Goal: Transaction & Acquisition: Purchase product/service

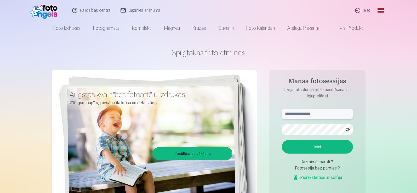
click at [323, 112] on input "text" at bounding box center [317, 114] width 71 height 10
type input "**********"
click at [299, 146] on button "Ieiet" at bounding box center [317, 147] width 71 height 14
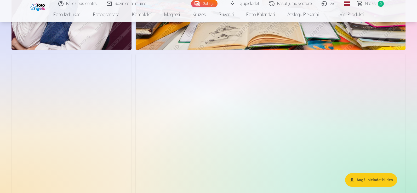
scroll to position [2848, 0]
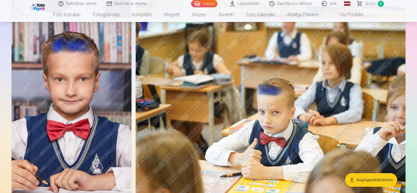
click at [220, 155] on img at bounding box center [271, 112] width 270 height 180
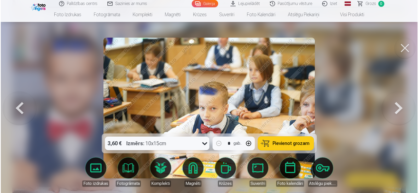
scroll to position [2856, 0]
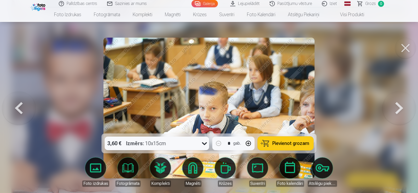
click at [18, 107] on button at bounding box center [18, 108] width 33 height 40
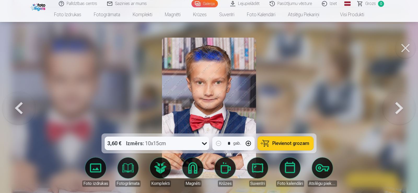
click at [18, 107] on button at bounding box center [18, 108] width 33 height 40
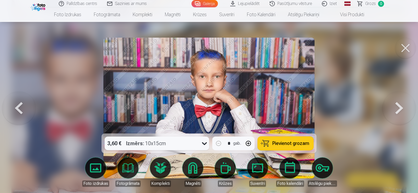
click at [18, 107] on button at bounding box center [18, 108] width 33 height 40
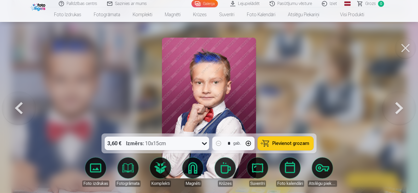
click at [18, 107] on button at bounding box center [18, 108] width 33 height 40
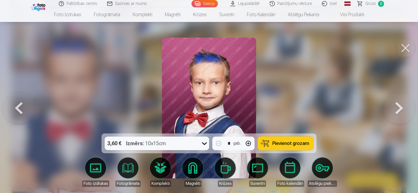
click at [18, 107] on button at bounding box center [18, 108] width 33 height 40
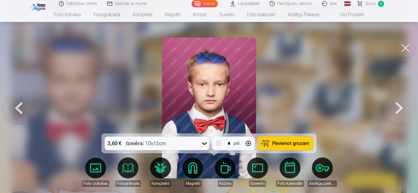
click at [18, 107] on button at bounding box center [18, 108] width 33 height 40
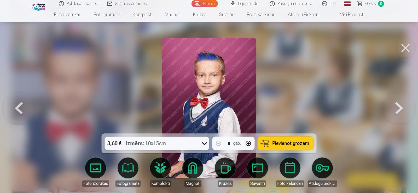
click at [18, 107] on button at bounding box center [18, 108] width 33 height 40
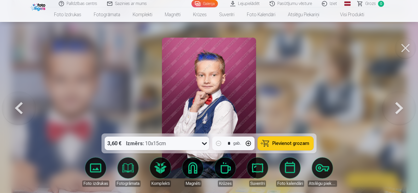
click at [18, 107] on button at bounding box center [18, 108] width 33 height 40
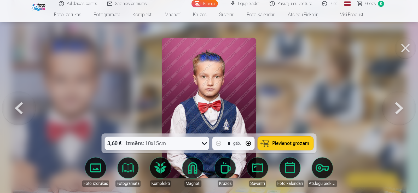
click at [18, 107] on button at bounding box center [18, 108] width 33 height 40
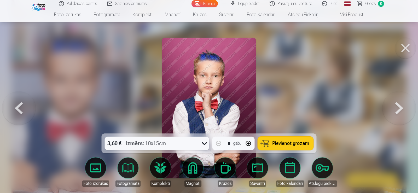
click at [18, 107] on button at bounding box center [18, 108] width 33 height 40
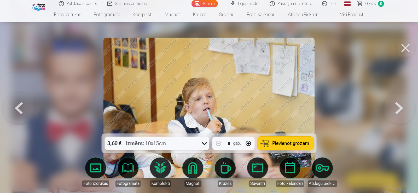
click at [18, 107] on button at bounding box center [18, 108] width 33 height 40
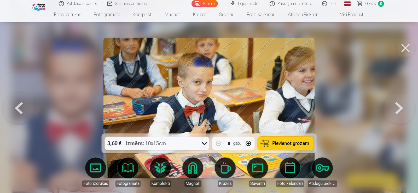
click at [18, 107] on button at bounding box center [18, 108] width 33 height 40
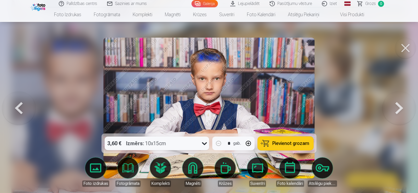
click at [18, 107] on button at bounding box center [18, 108] width 33 height 40
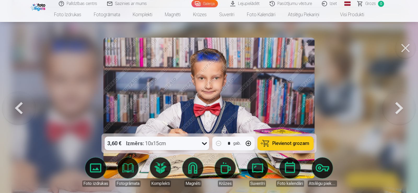
click at [18, 107] on button at bounding box center [18, 108] width 33 height 40
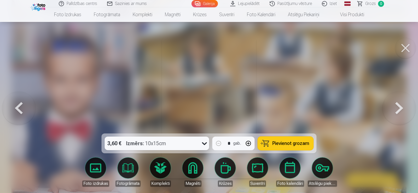
click at [18, 107] on button at bounding box center [18, 108] width 33 height 40
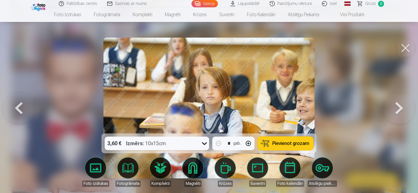
click at [18, 107] on button at bounding box center [18, 108] width 33 height 40
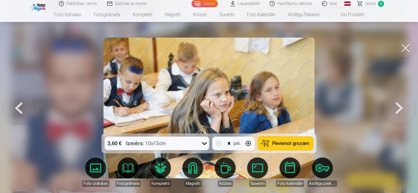
click at [18, 107] on button at bounding box center [18, 108] width 33 height 40
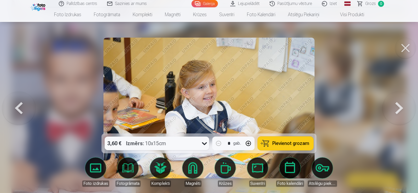
click at [18, 107] on button at bounding box center [18, 108] width 33 height 40
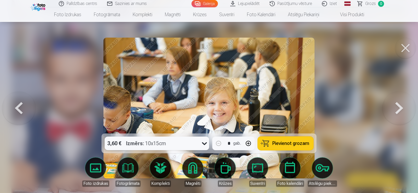
click at [18, 107] on button at bounding box center [18, 108] width 33 height 40
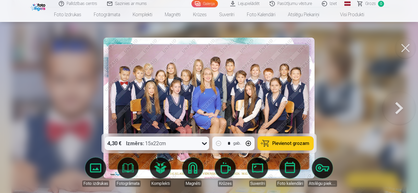
click at [294, 146] on span "Pievienot grozam" at bounding box center [290, 143] width 37 height 5
click at [396, 112] on button at bounding box center [398, 108] width 33 height 40
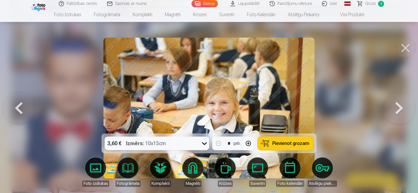
click at [396, 112] on button at bounding box center [398, 108] width 33 height 40
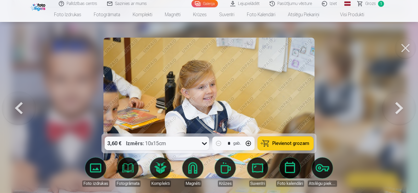
click at [396, 112] on button at bounding box center [398, 108] width 33 height 40
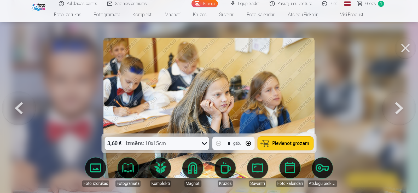
click at [396, 112] on button at bounding box center [398, 108] width 33 height 40
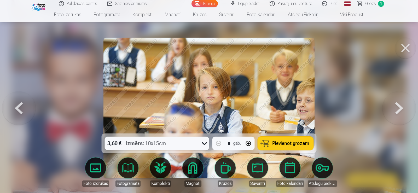
click at [217, 107] on img at bounding box center [208, 108] width 211 height 141
click at [202, 122] on img at bounding box center [208, 108] width 211 height 141
click at [210, 107] on img at bounding box center [208, 108] width 211 height 141
click at [214, 101] on img at bounding box center [208, 108] width 211 height 141
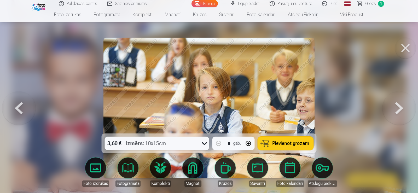
click at [399, 110] on button at bounding box center [398, 108] width 33 height 40
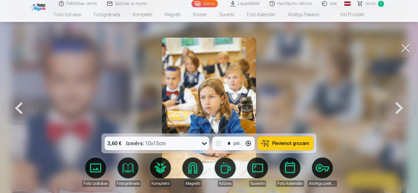
click at [399, 110] on button at bounding box center [398, 108] width 33 height 40
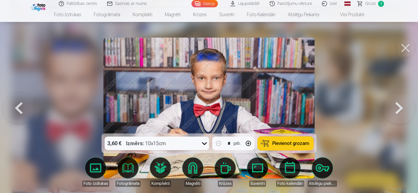
click at [399, 110] on button at bounding box center [398, 108] width 33 height 40
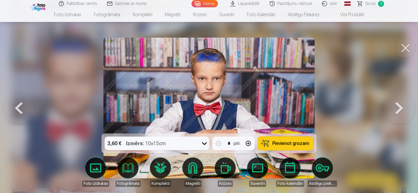
click at [394, 109] on button at bounding box center [398, 108] width 33 height 40
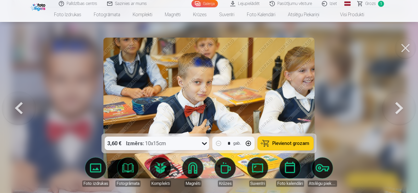
click at [289, 143] on span "Pievienot grozam" at bounding box center [290, 143] width 37 height 5
click at [397, 108] on button at bounding box center [398, 108] width 33 height 40
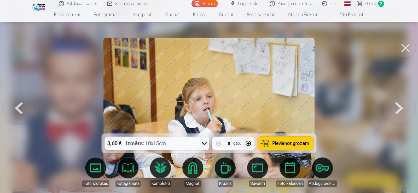
click at [397, 108] on button at bounding box center [398, 108] width 33 height 40
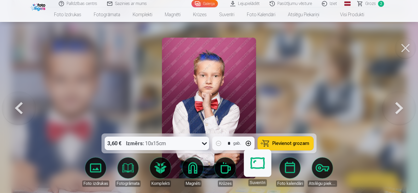
click at [397, 106] on button at bounding box center [398, 108] width 33 height 40
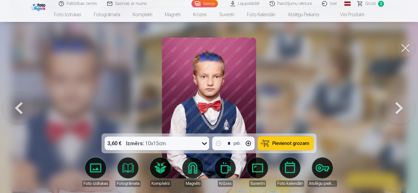
click at [397, 106] on button at bounding box center [398, 108] width 33 height 40
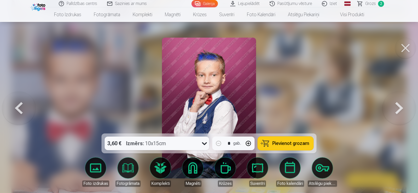
click at [397, 106] on button at bounding box center [398, 108] width 33 height 40
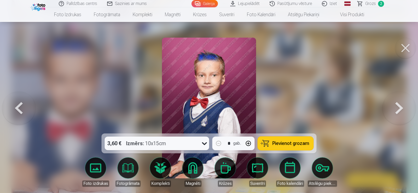
click at [20, 114] on button at bounding box center [18, 108] width 33 height 40
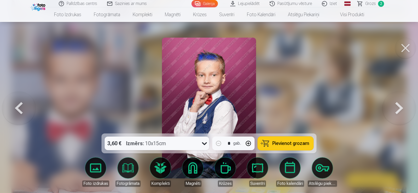
click at [282, 143] on span "Pievienot grozam" at bounding box center [290, 143] width 37 height 5
click at [394, 111] on button at bounding box center [398, 108] width 33 height 40
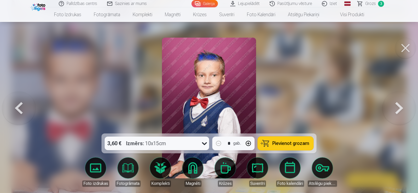
click at [394, 111] on button at bounding box center [398, 108] width 33 height 40
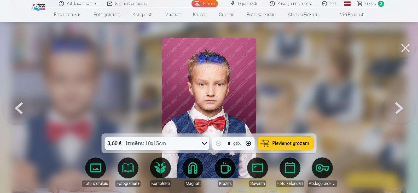
click at [394, 111] on button at bounding box center [398, 108] width 33 height 40
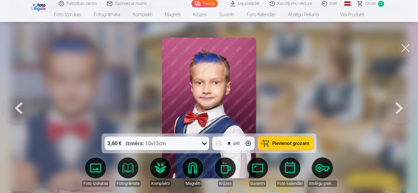
click at [19, 108] on button at bounding box center [18, 108] width 33 height 40
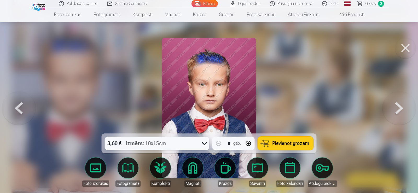
click at [399, 107] on button at bounding box center [398, 108] width 33 height 40
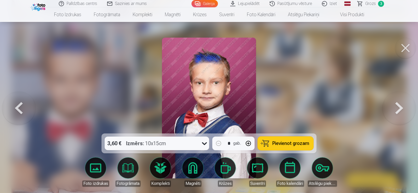
click at [399, 107] on button at bounding box center [398, 108] width 33 height 40
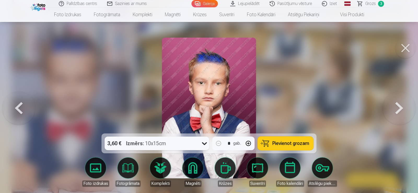
click at [399, 107] on button at bounding box center [398, 108] width 33 height 40
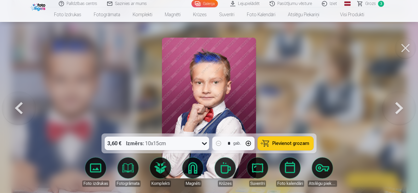
click at [22, 113] on button at bounding box center [18, 108] width 33 height 40
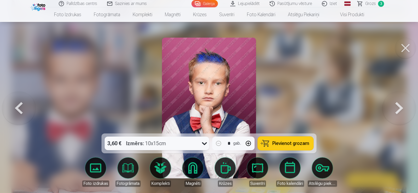
click at [286, 146] on span "Pievienot grozam" at bounding box center [290, 143] width 37 height 5
click at [396, 109] on button at bounding box center [398, 108] width 33 height 40
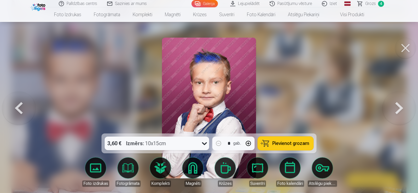
click at [396, 109] on button at bounding box center [398, 108] width 33 height 40
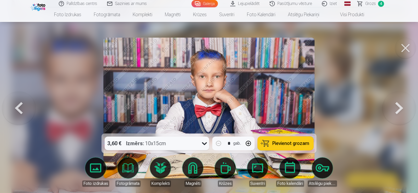
click at [396, 109] on button at bounding box center [398, 108] width 33 height 40
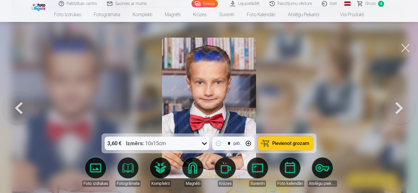
click at [396, 109] on button at bounding box center [398, 108] width 33 height 40
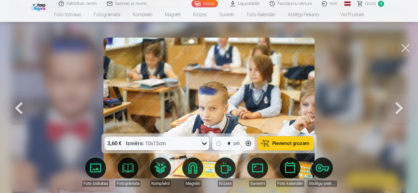
click at [274, 144] on span "Pievienot grozam" at bounding box center [290, 143] width 37 height 5
click at [401, 109] on button at bounding box center [398, 108] width 33 height 40
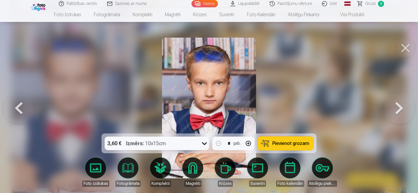
click at [401, 109] on button at bounding box center [398, 108] width 33 height 40
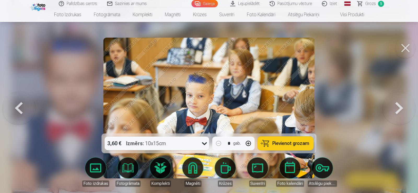
click at [401, 109] on button at bounding box center [398, 108] width 33 height 40
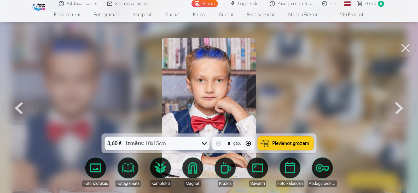
click at [401, 109] on button at bounding box center [398, 108] width 33 height 40
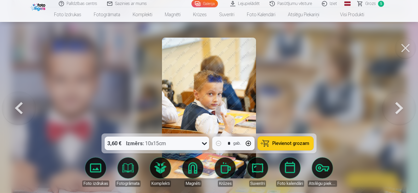
click at [294, 144] on span "Pievienot grozam" at bounding box center [290, 143] width 37 height 5
click at [396, 110] on button at bounding box center [398, 108] width 33 height 40
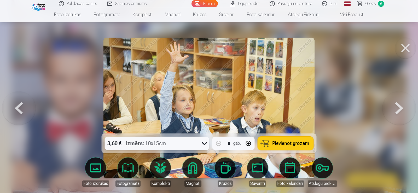
click at [396, 110] on button at bounding box center [398, 108] width 33 height 40
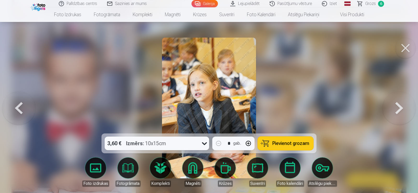
click at [396, 110] on button at bounding box center [398, 108] width 33 height 40
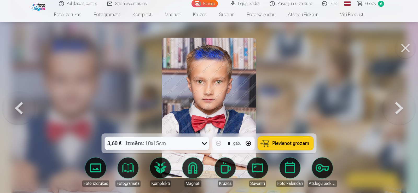
click at [396, 110] on button at bounding box center [398, 108] width 33 height 40
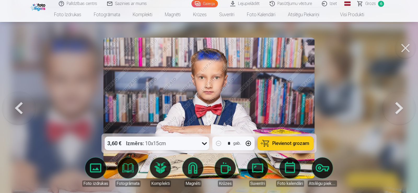
click at [396, 110] on button at bounding box center [398, 108] width 33 height 40
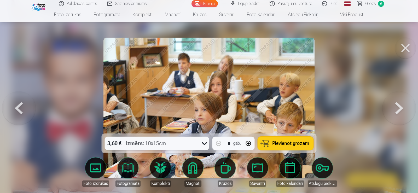
click at [14, 105] on button at bounding box center [18, 108] width 33 height 40
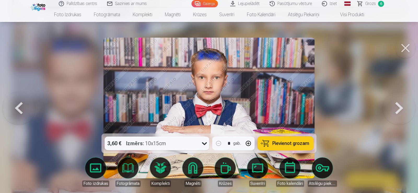
click at [286, 144] on span "Pievienot grozam" at bounding box center [290, 143] width 37 height 5
click at [398, 109] on button at bounding box center [398, 108] width 33 height 40
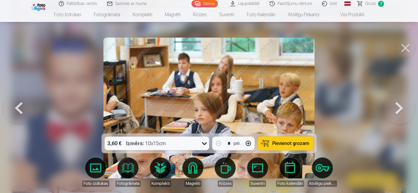
click at [398, 109] on button at bounding box center [398, 108] width 33 height 40
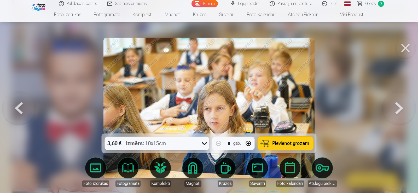
click at [398, 109] on button at bounding box center [398, 108] width 33 height 40
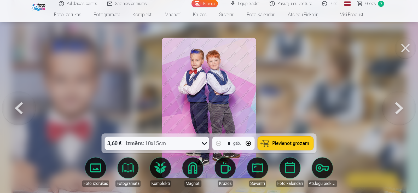
click at [290, 143] on span "Pievienot grozam" at bounding box center [290, 143] width 37 height 5
click at [397, 107] on button at bounding box center [398, 108] width 33 height 40
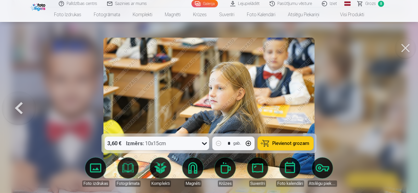
click at [397, 107] on div at bounding box center [209, 96] width 418 height 193
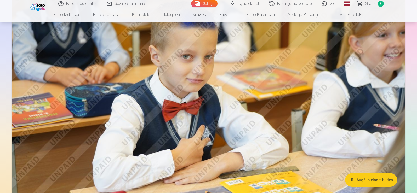
scroll to position [1855, 0]
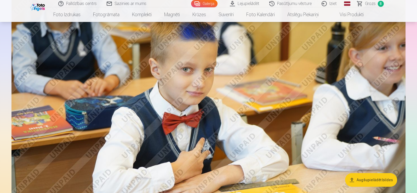
click at [372, 4] on span "Grozs" at bounding box center [370, 4] width 11 height 6
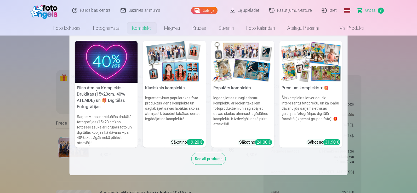
click at [147, 28] on link "Komplekti" at bounding box center [142, 28] width 32 height 15
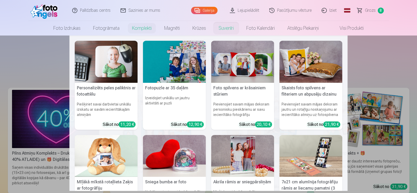
click at [225, 27] on link "Suvenīri" at bounding box center [226, 28] width 28 height 15
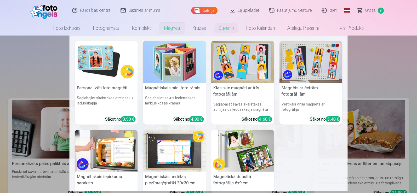
click at [172, 27] on link "Magnēti" at bounding box center [172, 28] width 28 height 15
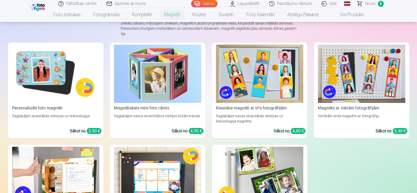
scroll to position [52, 0]
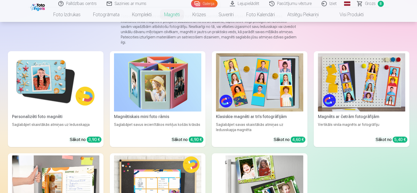
click at [63, 81] on img at bounding box center [55, 82] width 87 height 58
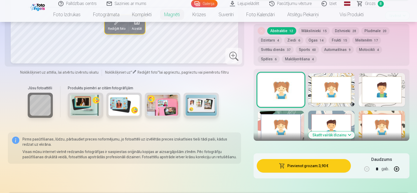
scroll to position [183, 0]
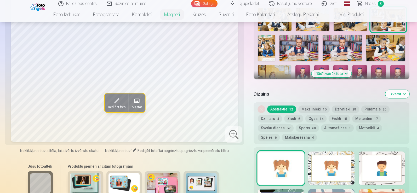
click at [316, 106] on button "Mākslinieki 15" at bounding box center [313, 109] width 31 height 7
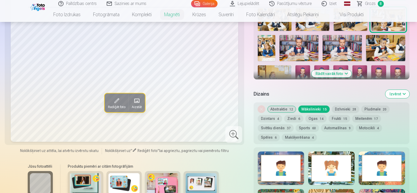
click at [341, 106] on button "Dzīvnieki 28" at bounding box center [345, 109] width 27 height 7
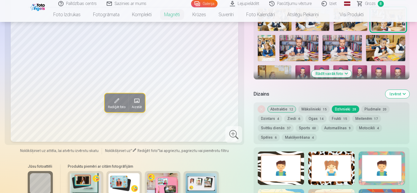
click at [373, 106] on button "Pludmale 20" at bounding box center [375, 109] width 28 height 7
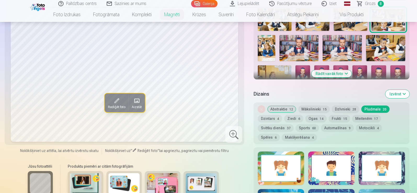
click at [272, 115] on button "Dzintars 4" at bounding box center [270, 118] width 24 height 7
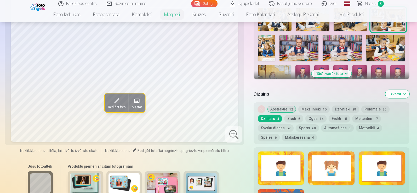
click at [292, 115] on button "Ziedi 6" at bounding box center [293, 118] width 19 height 7
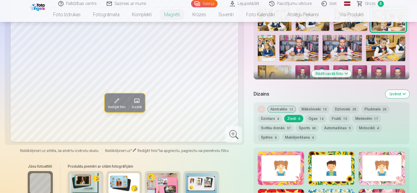
click at [311, 115] on button "Ogas 14" at bounding box center [315, 118] width 21 height 7
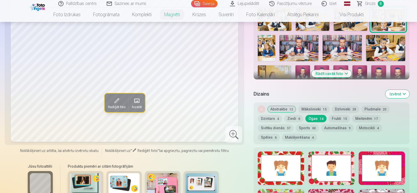
click at [335, 115] on button "Frukti 15" at bounding box center [338, 118] width 21 height 7
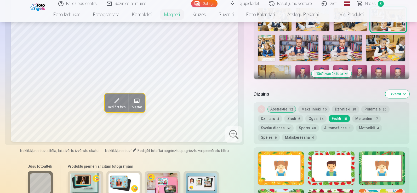
click at [368, 115] on button "Meitenēm 17" at bounding box center [366, 118] width 29 height 7
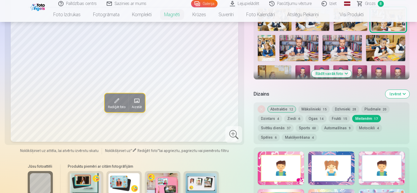
click at [269, 124] on button "Svētku dienās 37" at bounding box center [276, 127] width 36 height 7
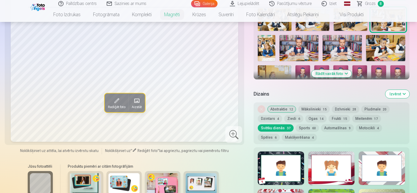
click at [303, 124] on button "Sports 60" at bounding box center [306, 127] width 23 height 7
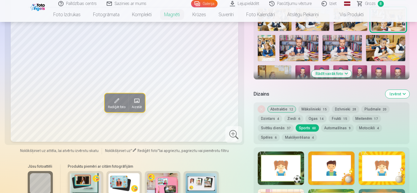
click at [329, 124] on button "Automašīnas 9" at bounding box center [337, 127] width 33 height 7
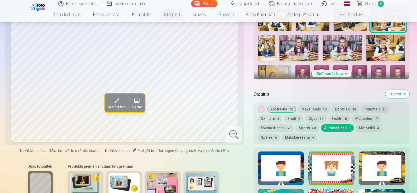
click at [268, 124] on button "Svētku dienās 37" at bounding box center [276, 127] width 36 height 7
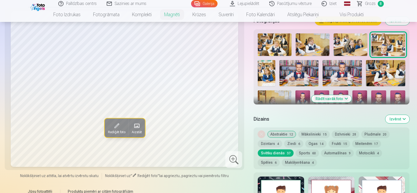
scroll to position [157, 0]
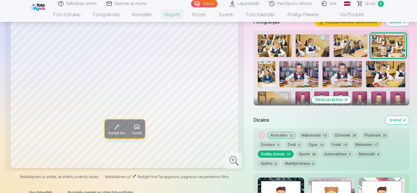
click at [366, 150] on button "Motocikli 4" at bounding box center [369, 153] width 26 height 7
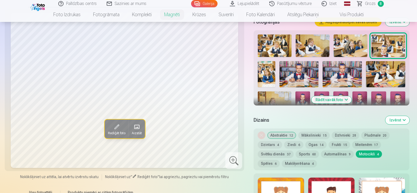
click at [280, 160] on button "Spēles 6" at bounding box center [269, 163] width 22 height 7
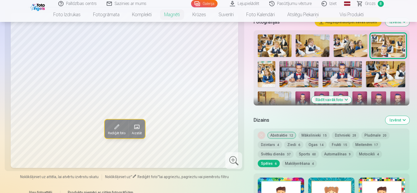
click at [282, 160] on button "Makšķerēšana 4" at bounding box center [299, 163] width 35 height 7
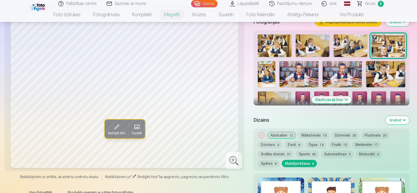
click at [279, 132] on button "Abstraktie 12" at bounding box center [281, 135] width 29 height 7
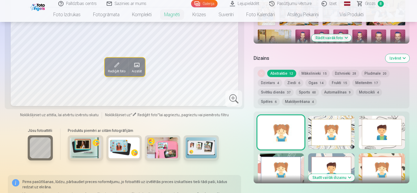
scroll to position [209, 0]
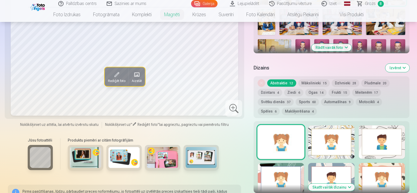
click at [280, 135] on div at bounding box center [281, 141] width 46 height 33
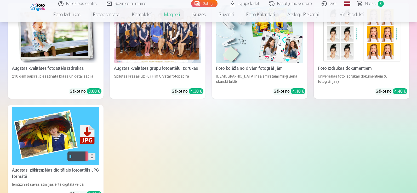
scroll to position [549, 0]
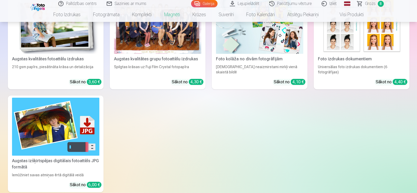
click at [75, 106] on img at bounding box center [55, 127] width 87 height 58
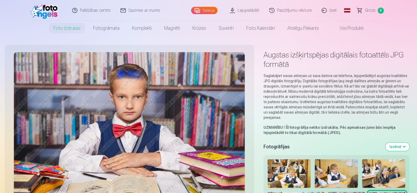
click at [343, 28] on link "Visi produkti" at bounding box center [347, 28] width 45 height 15
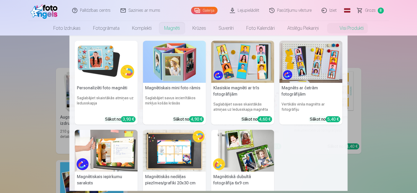
click at [170, 26] on link "Magnēti" at bounding box center [172, 28] width 28 height 15
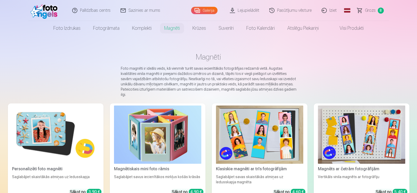
click at [53, 133] on img at bounding box center [55, 135] width 87 height 58
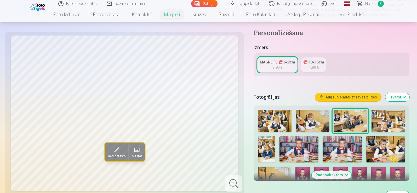
scroll to position [78, 0]
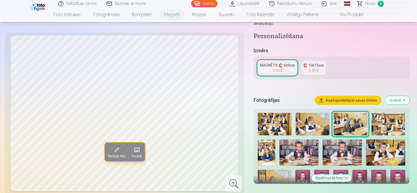
click at [379, 3] on span "8" at bounding box center [381, 4] width 6 height 6
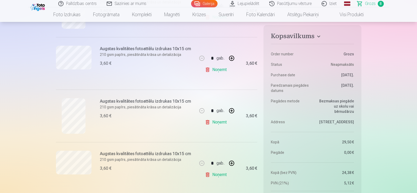
scroll to position [314, 0]
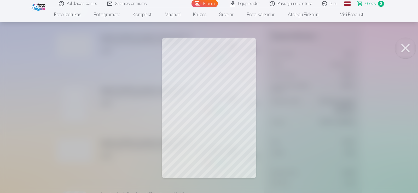
click at [405, 47] on button at bounding box center [405, 48] width 21 height 21
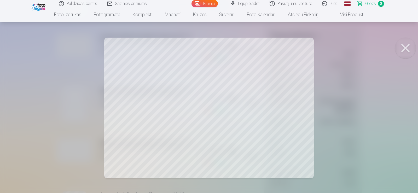
click at [405, 52] on button at bounding box center [405, 48] width 21 height 21
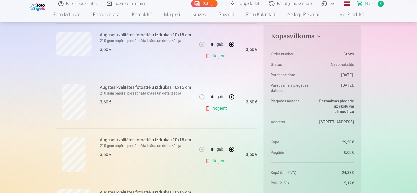
scroll to position [157, 0]
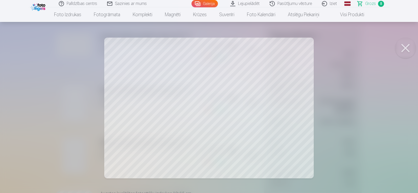
click at [408, 49] on button at bounding box center [405, 48] width 21 height 21
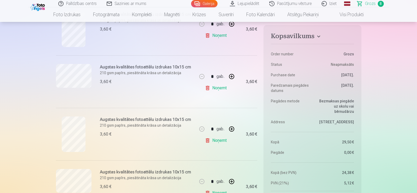
scroll to position [287, 0]
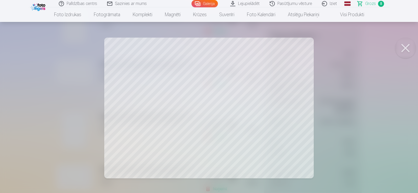
click at [407, 48] on button at bounding box center [405, 48] width 21 height 21
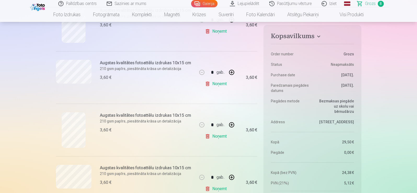
click at [216, 84] on link "Noņemt" at bounding box center [217, 84] width 24 height 10
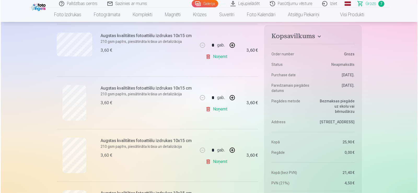
scroll to position [157, 0]
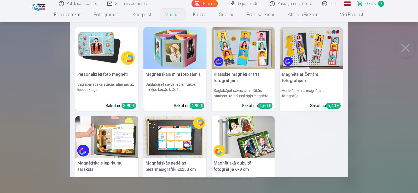
click at [173, 15] on link "Magnēti" at bounding box center [173, 14] width 28 height 15
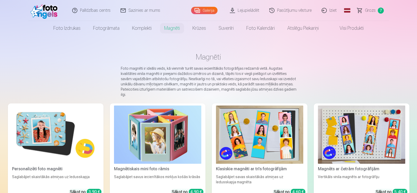
click at [67, 124] on img at bounding box center [55, 135] width 87 height 58
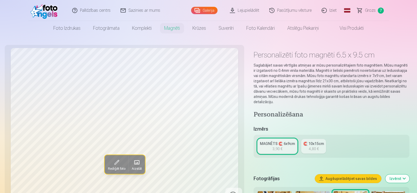
click at [278, 146] on div "3,90 €" at bounding box center [277, 148] width 10 height 5
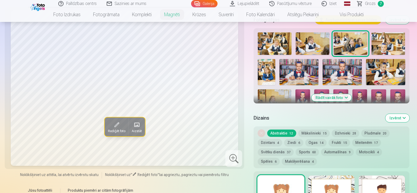
scroll to position [157, 0]
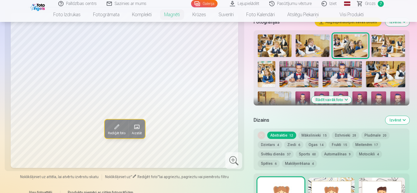
click at [333, 67] on img at bounding box center [341, 74] width 39 height 26
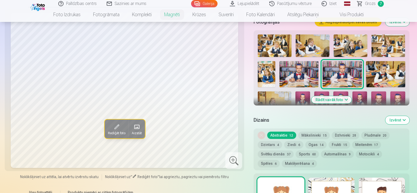
click at [285, 92] on img at bounding box center [274, 102] width 33 height 22
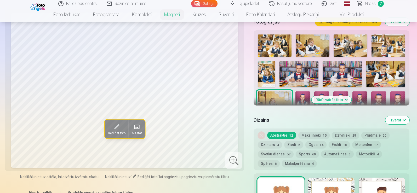
click at [303, 93] on img at bounding box center [302, 102] width 15 height 22
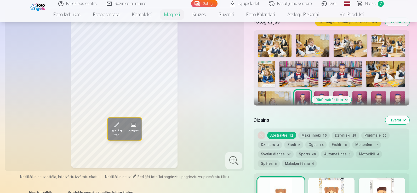
click at [321, 91] on img at bounding box center [321, 102] width 15 height 22
click at [337, 91] on img at bounding box center [340, 102] width 15 height 22
click at [359, 93] on img at bounding box center [359, 102] width 15 height 22
click at [374, 95] on img at bounding box center [378, 102] width 15 height 22
click at [396, 94] on img at bounding box center [397, 102] width 15 height 22
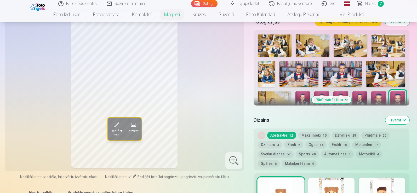
click at [375, 95] on img at bounding box center [378, 102] width 15 height 22
click at [345, 96] on button "Rādīt vairāk foto" at bounding box center [331, 99] width 40 height 7
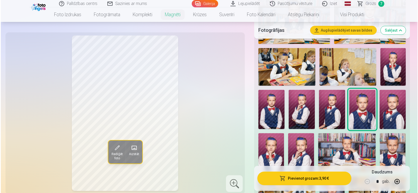
scroll to position [287, 0]
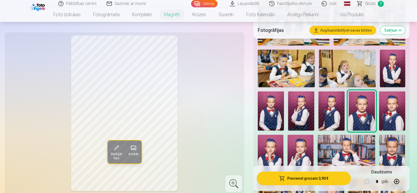
click at [302, 105] on img at bounding box center [301, 110] width 26 height 39
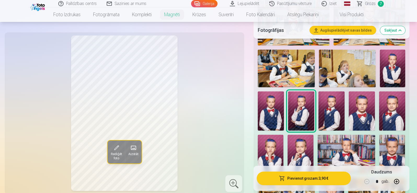
click at [116, 147] on span at bounding box center [116, 148] width 8 height 8
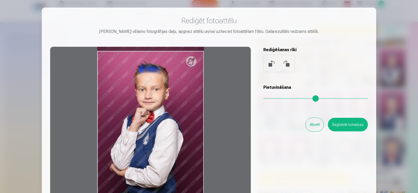
scroll to position [0, 0]
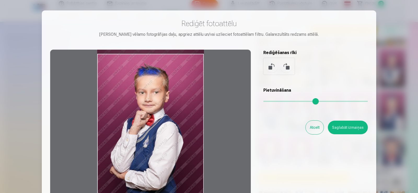
drag, startPoint x: 160, startPoint y: 98, endPoint x: 163, endPoint y: 83, distance: 15.5
click at [163, 83] on div at bounding box center [150, 132] width 201 height 164
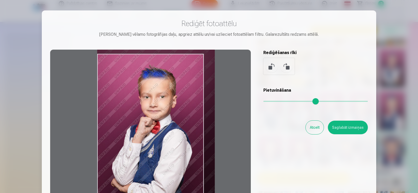
drag, startPoint x: 264, startPoint y: 101, endPoint x: 272, endPoint y: 101, distance: 7.8
click at [272, 101] on input "range" at bounding box center [315, 101] width 105 height 1
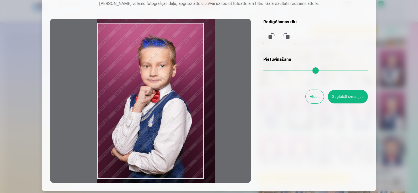
scroll to position [19, 0]
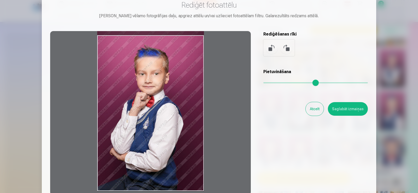
drag, startPoint x: 271, startPoint y: 83, endPoint x: 264, endPoint y: 83, distance: 6.5
type input "*"
click at [264, 83] on input "range" at bounding box center [315, 82] width 105 height 1
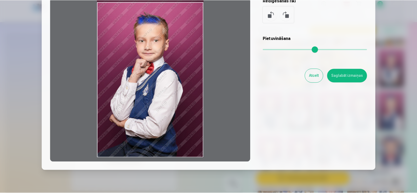
scroll to position [45, 0]
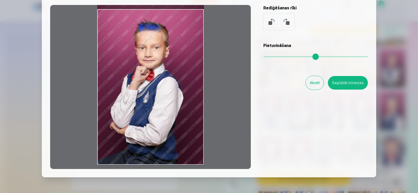
click at [313, 84] on button "Atcelt" at bounding box center [315, 83] width 18 height 14
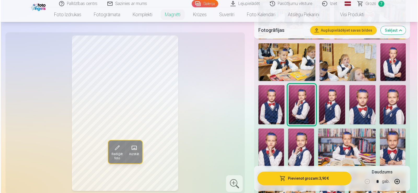
scroll to position [314, 0]
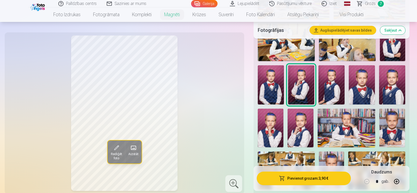
click at [339, 177] on button "Pievienot grozam : 3,90 €" at bounding box center [304, 179] width 94 height 14
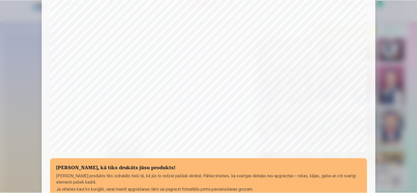
scroll to position [183, 0]
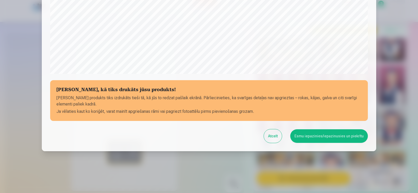
click at [273, 137] on button "Atcelt" at bounding box center [273, 136] width 18 height 14
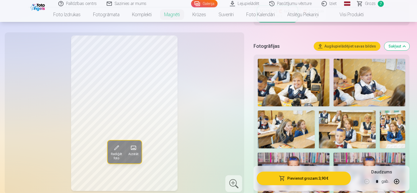
scroll to position [131, 0]
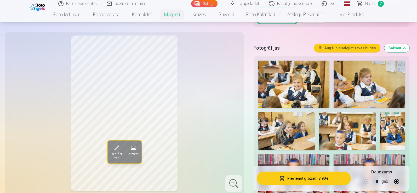
click at [369, 5] on span "Grozs" at bounding box center [370, 4] width 11 height 6
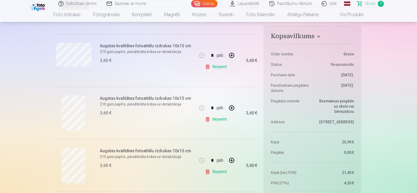
scroll to position [157, 0]
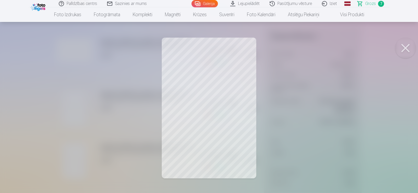
click at [407, 46] on button at bounding box center [405, 48] width 21 height 21
click at [405, 44] on button at bounding box center [405, 48] width 21 height 21
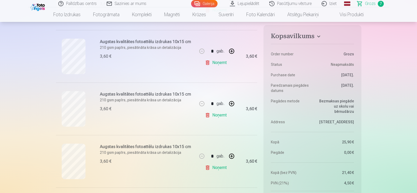
scroll to position [209, 0]
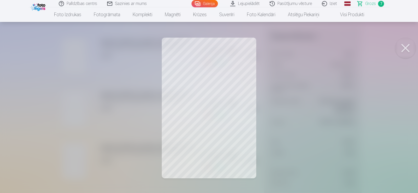
click at [407, 50] on button at bounding box center [405, 48] width 21 height 21
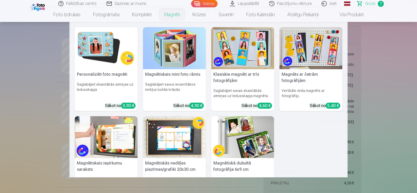
click at [176, 16] on link "Magnēti" at bounding box center [172, 14] width 28 height 15
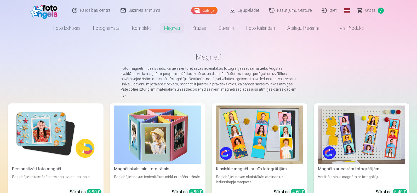
click at [62, 126] on img at bounding box center [55, 135] width 87 height 58
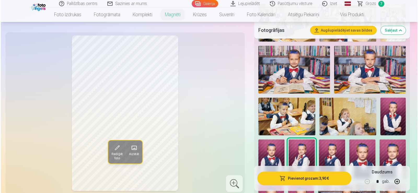
scroll to position [287, 0]
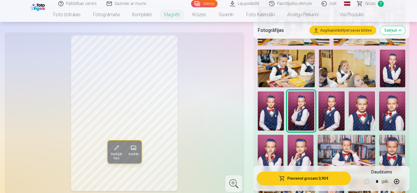
click at [268, 156] on img at bounding box center [271, 154] width 26 height 38
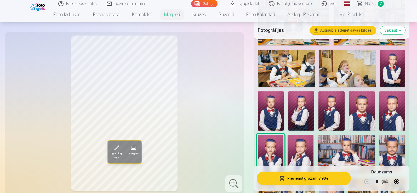
click at [136, 147] on span at bounding box center [133, 148] width 8 height 8
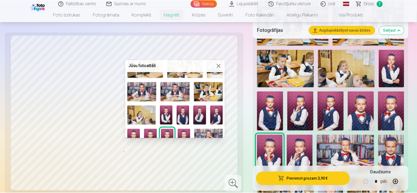
scroll to position [78, 0]
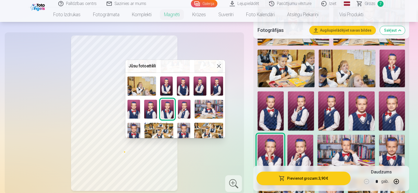
click at [165, 108] on img at bounding box center [167, 109] width 13 height 19
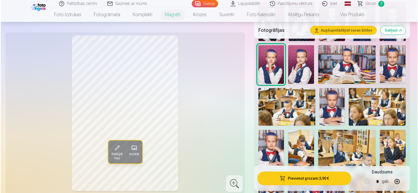
scroll to position [418, 0]
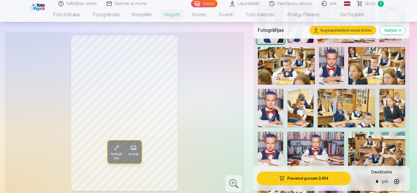
click at [291, 176] on button "Pievienot grozam : 3,90 €" at bounding box center [304, 179] width 94 height 14
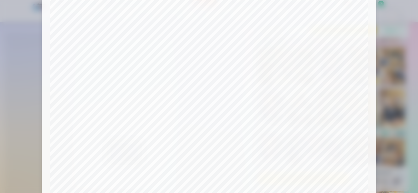
scroll to position [131, 0]
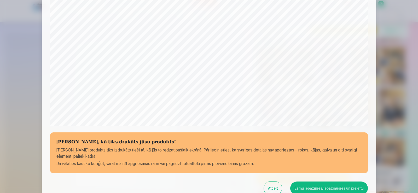
click at [271, 184] on button "Atcelt" at bounding box center [273, 189] width 18 height 14
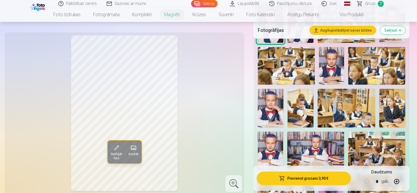
click at [119, 153] on span "Rediģēt foto" at bounding box center [116, 156] width 11 height 8
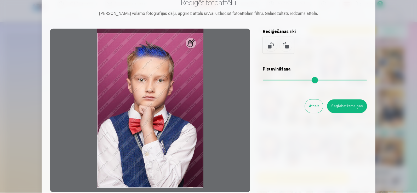
scroll to position [26, 0]
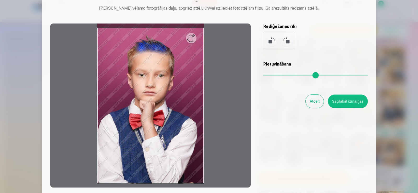
drag, startPoint x: 265, startPoint y: 75, endPoint x: 261, endPoint y: 79, distance: 5.6
click at [263, 76] on input "range" at bounding box center [315, 75] width 105 height 1
drag, startPoint x: 203, startPoint y: 119, endPoint x: 195, endPoint y: 119, distance: 7.6
click at [195, 119] on div at bounding box center [150, 106] width 201 height 164
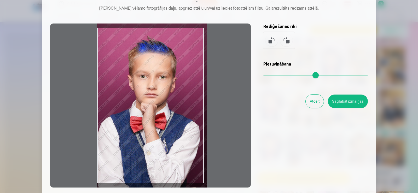
drag, startPoint x: 265, startPoint y: 76, endPoint x: 269, endPoint y: 76, distance: 3.7
click at [269, 76] on input "range" at bounding box center [315, 75] width 105 height 1
type input "****"
click at [355, 103] on button "Saglabāt izmaiņas" at bounding box center [348, 102] width 40 height 14
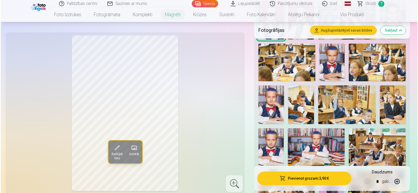
scroll to position [418, 0]
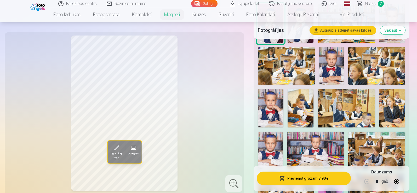
click at [301, 182] on button "Pievienot grozam : 3,90 €" at bounding box center [304, 179] width 94 height 14
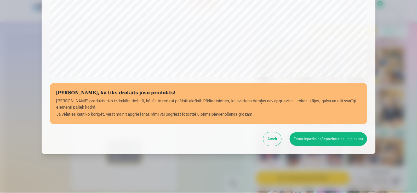
scroll to position [183, 0]
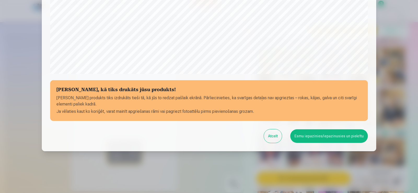
click at [307, 139] on button "Esmu iepazinies/iepazinusies un piekrītu" at bounding box center [329, 136] width 78 height 14
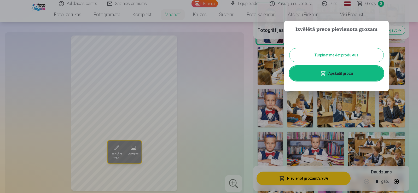
click at [311, 71] on link "Apskatīt grozu" at bounding box center [336, 73] width 94 height 15
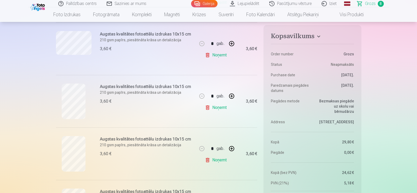
scroll to position [157, 0]
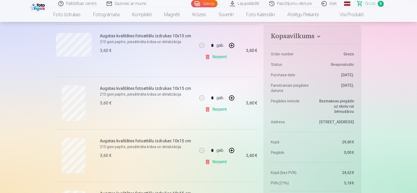
click at [221, 108] on link "Noņemt" at bounding box center [217, 109] width 24 height 10
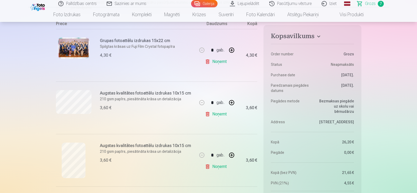
scroll to position [105, 0]
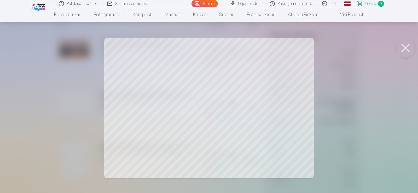
click at [256, 100] on div at bounding box center [209, 96] width 418 height 193
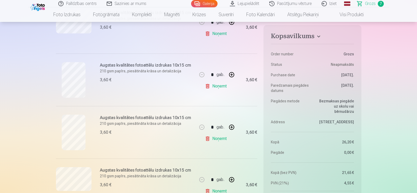
scroll to position [183, 0]
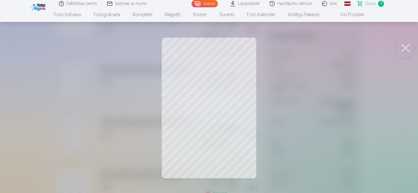
click at [406, 54] on button at bounding box center [405, 48] width 21 height 21
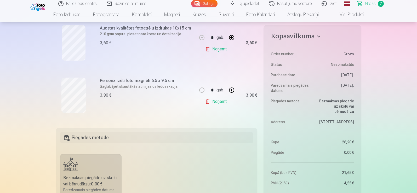
scroll to position [392, 0]
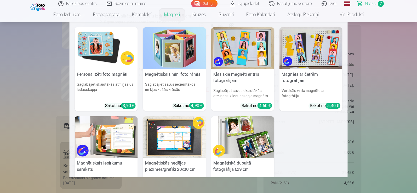
click at [170, 16] on link "Magnēti" at bounding box center [172, 14] width 28 height 15
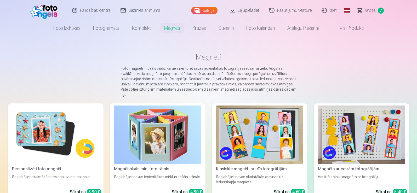
click at [61, 136] on img at bounding box center [55, 135] width 87 height 58
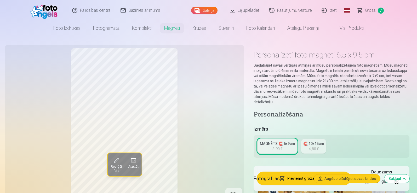
click at [285, 143] on link "MAGNĒTS 🧲 6x9cm 3,90 €" at bounding box center [277, 146] width 39 height 15
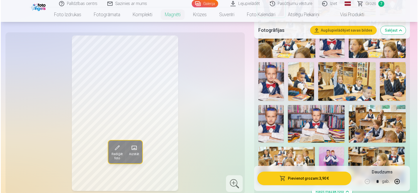
scroll to position [444, 0]
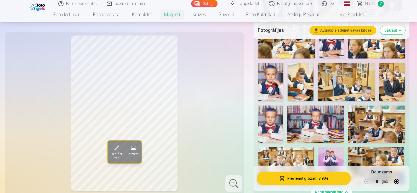
click at [301, 78] on img at bounding box center [300, 82] width 26 height 38
click at [118, 152] on span "Rediģēt foto" at bounding box center [116, 156] width 11 height 8
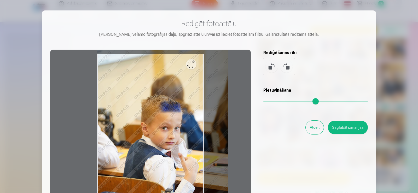
drag, startPoint x: 265, startPoint y: 102, endPoint x: 272, endPoint y: 102, distance: 7.4
click at [272, 102] on input "range" at bounding box center [315, 101] width 105 height 1
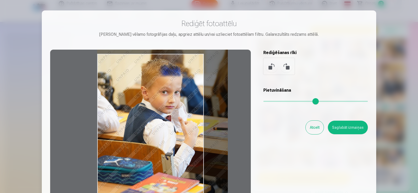
drag, startPoint x: 168, startPoint y: 143, endPoint x: 194, endPoint y: 103, distance: 48.2
click at [194, 103] on div at bounding box center [150, 132] width 201 height 164
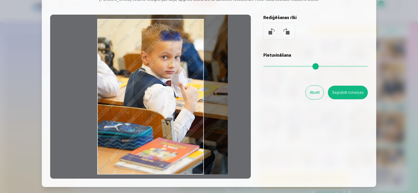
scroll to position [26, 0]
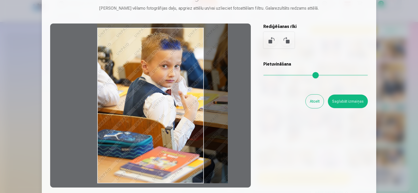
drag, startPoint x: 150, startPoint y: 183, endPoint x: 159, endPoint y: 147, distance: 36.8
click at [159, 147] on div at bounding box center [150, 106] width 201 height 164
click at [107, 119] on div at bounding box center [150, 106] width 201 height 164
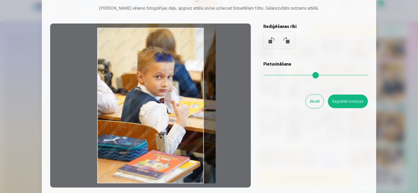
drag, startPoint x: 272, startPoint y: 75, endPoint x: 268, endPoint y: 75, distance: 3.9
click at [268, 75] on input "range" at bounding box center [315, 75] width 105 height 1
click at [272, 40] on button at bounding box center [271, 40] width 13 height 13
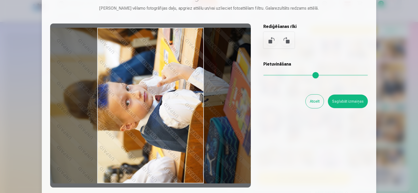
click at [271, 40] on button at bounding box center [271, 40] width 13 height 13
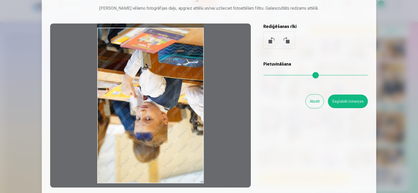
click at [271, 40] on button at bounding box center [271, 40] width 13 height 13
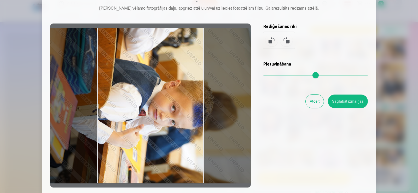
click at [271, 40] on button at bounding box center [271, 40] width 13 height 13
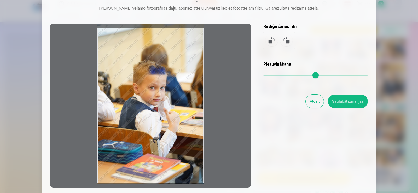
drag, startPoint x: 267, startPoint y: 75, endPoint x: 264, endPoint y: 73, distance: 3.8
click at [264, 75] on input "range" at bounding box center [315, 75] width 105 height 1
click at [149, 105] on div at bounding box center [150, 106] width 201 height 164
click at [150, 105] on div at bounding box center [150, 106] width 201 height 164
drag, startPoint x: 150, startPoint y: 105, endPoint x: 148, endPoint y: 106, distance: 3.0
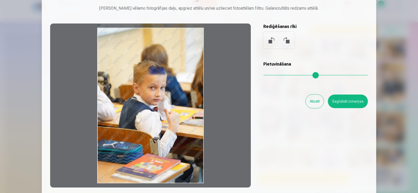
click at [148, 106] on div at bounding box center [150, 106] width 201 height 164
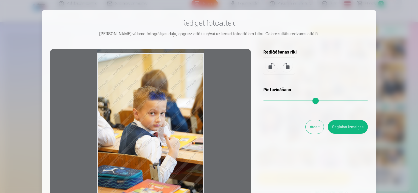
scroll to position [0, 0]
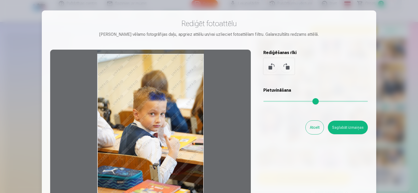
click at [148, 106] on div at bounding box center [150, 132] width 201 height 164
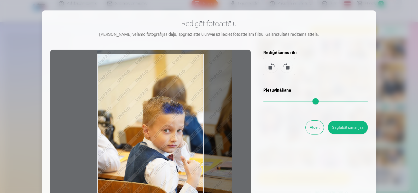
drag, startPoint x: 268, startPoint y: 102, endPoint x: 273, endPoint y: 102, distance: 5.0
click at [273, 102] on input "range" at bounding box center [315, 101] width 105 height 1
drag, startPoint x: 97, startPoint y: 104, endPoint x: 112, endPoint y: 103, distance: 14.9
click at [112, 103] on div at bounding box center [150, 132] width 201 height 164
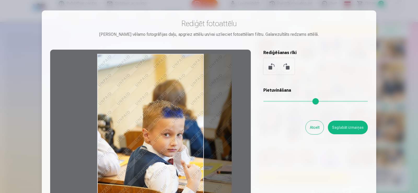
drag, startPoint x: 106, startPoint y: 55, endPoint x: 112, endPoint y: 79, distance: 24.6
click at [112, 79] on div at bounding box center [150, 132] width 201 height 164
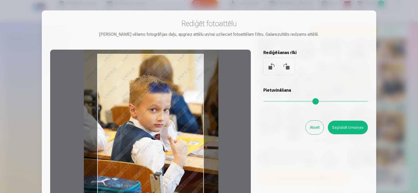
drag, startPoint x: 127, startPoint y: 128, endPoint x: 114, endPoint y: 103, distance: 28.2
click at [114, 103] on div at bounding box center [150, 132] width 201 height 164
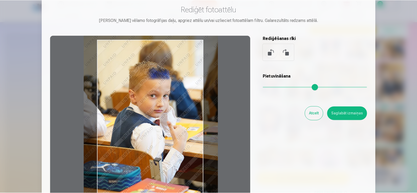
scroll to position [26, 0]
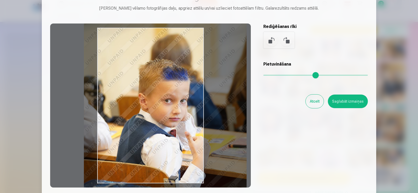
drag, startPoint x: 276, startPoint y: 77, endPoint x: 280, endPoint y: 77, distance: 4.2
type input "****"
click at [280, 76] on input "range" at bounding box center [315, 75] width 105 height 1
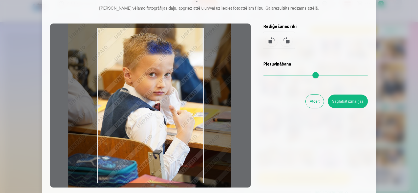
drag, startPoint x: 164, startPoint y: 133, endPoint x: 149, endPoint y: 107, distance: 30.5
click at [149, 107] on div at bounding box center [150, 106] width 201 height 164
click at [347, 101] on button "Saglabāt izmaiņas" at bounding box center [348, 102] width 40 height 14
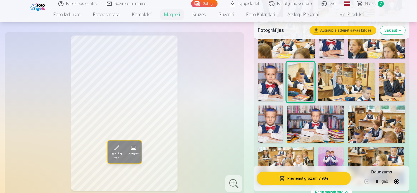
drag, startPoint x: 220, startPoint y: 140, endPoint x: 223, endPoint y: 109, distance: 30.4
click at [223, 109] on div "Rediģēt foto Aizstāt" at bounding box center [124, 113] width 233 height 155
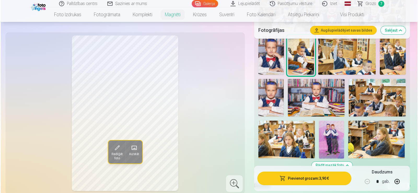
scroll to position [444, 0]
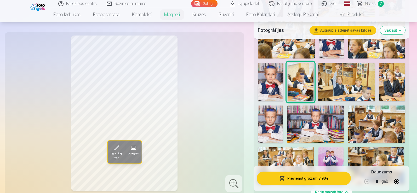
click at [316, 177] on button "Pievienot grozam : 3,90 €" at bounding box center [304, 179] width 94 height 14
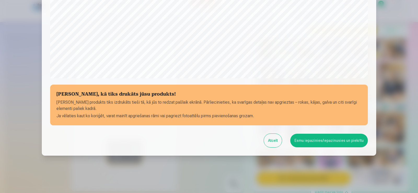
scroll to position [183, 0]
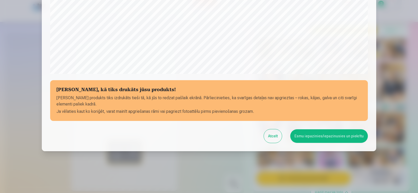
click at [315, 137] on button "Esmu iepazinies/iepazinusies un piekrītu" at bounding box center [329, 136] width 78 height 14
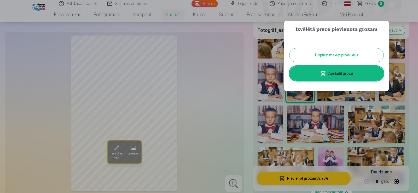
click at [337, 76] on link "Apskatīt grozu" at bounding box center [336, 73] width 94 height 15
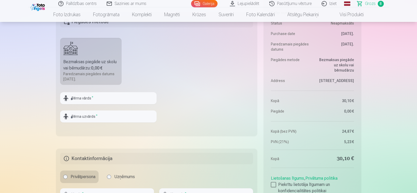
scroll to position [549, 0]
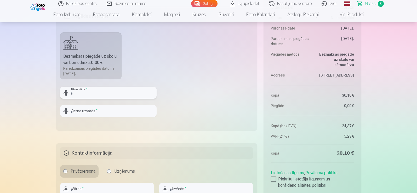
click at [145, 95] on input "text" at bounding box center [108, 93] width 96 height 12
type input "*"
type input "**********"
click at [115, 111] on input "text" at bounding box center [108, 111] width 96 height 12
type input "******"
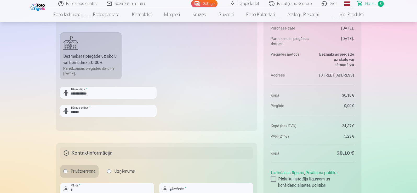
click at [134, 188] on input "text" at bounding box center [107, 189] width 94 height 12
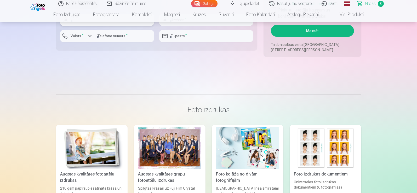
scroll to position [886, 0]
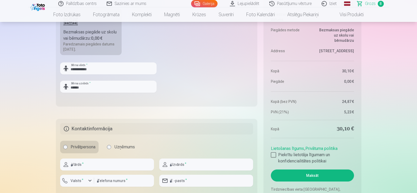
scroll to position [599, 0]
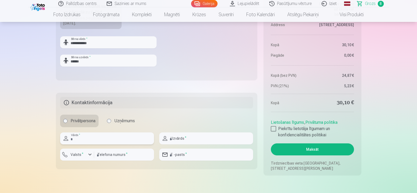
click at [131, 137] on input "text" at bounding box center [107, 138] width 94 height 12
type input "*****"
click at [210, 141] on input "text" at bounding box center [206, 138] width 94 height 12
type input "******"
click at [139, 156] on input "number" at bounding box center [124, 155] width 60 height 12
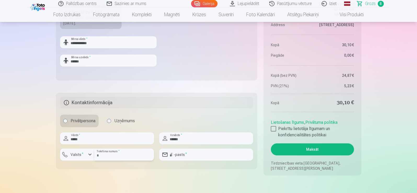
type input "********"
click at [89, 155] on div "button" at bounding box center [90, 155] width 6 height 6
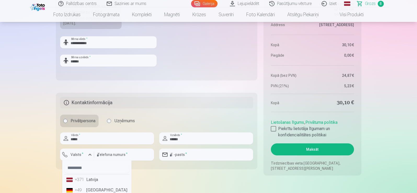
click at [94, 180] on li "+371 Latvija" at bounding box center [96, 180] width 65 height 10
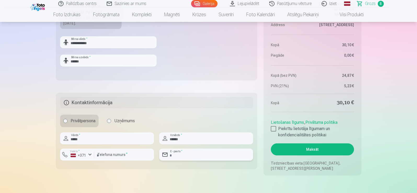
click at [193, 156] on input "email" at bounding box center [206, 155] width 94 height 12
type input "**********"
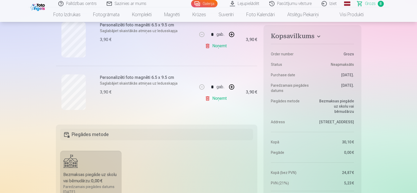
scroll to position [261, 0]
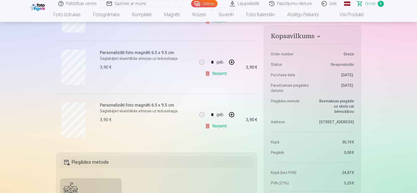
scroll to position [418, 0]
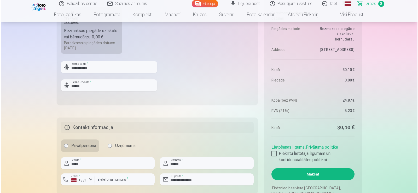
scroll to position [601, 0]
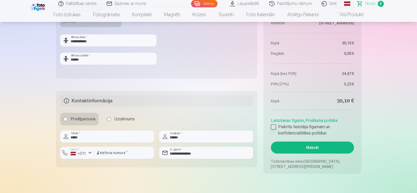
click at [274, 124] on label "Piekrītu lietotāja līgumam un konfidencialitātes politikai" at bounding box center [312, 130] width 83 height 13
click at [328, 150] on button "Maksāt" at bounding box center [312, 148] width 83 height 12
